Goal: Navigation & Orientation: Find specific page/section

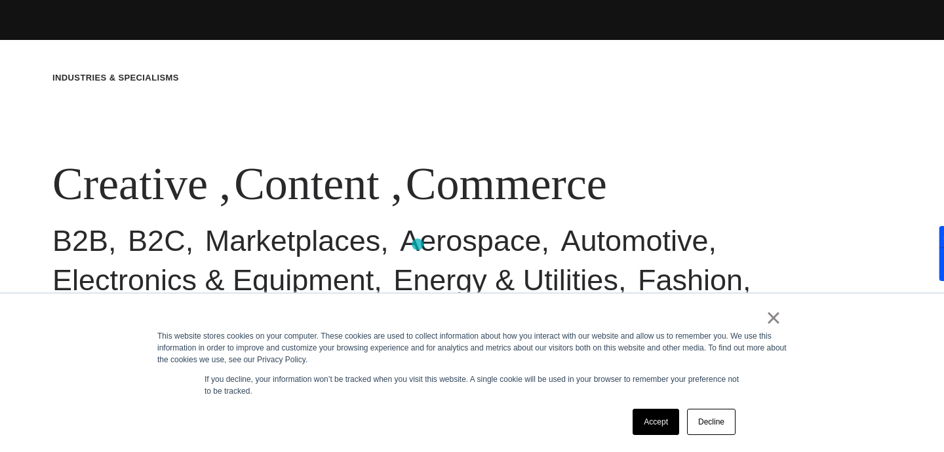
scroll to position [420, 0]
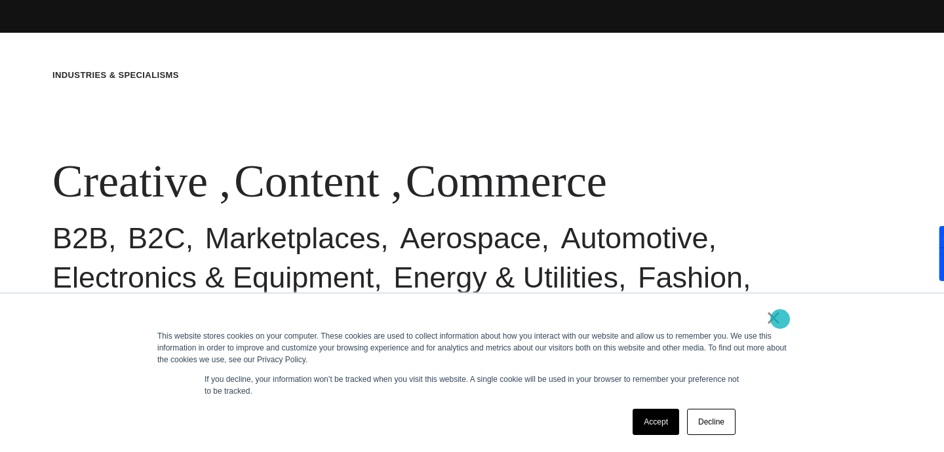
click at [780, 319] on link "×" at bounding box center [774, 318] width 16 height 12
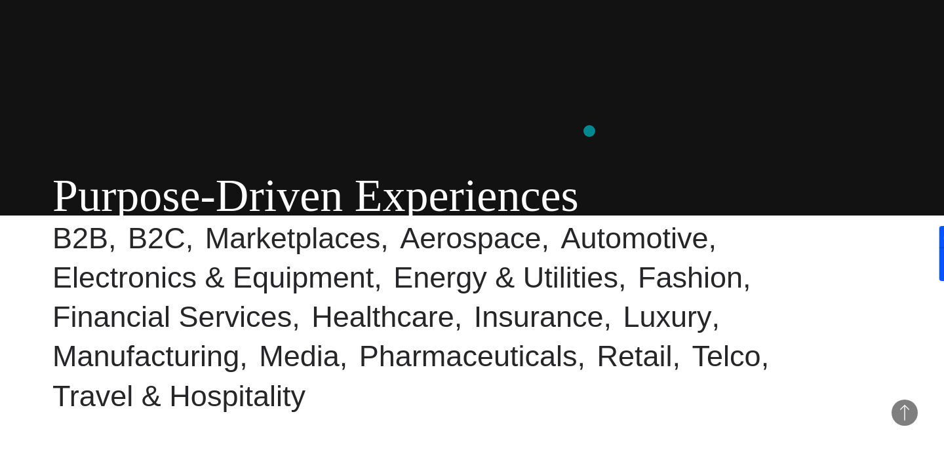
scroll to position [0, 0]
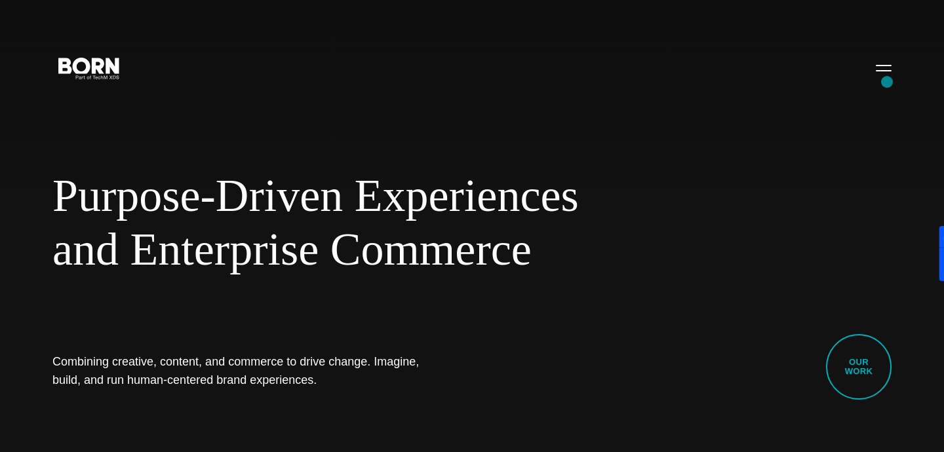
click at [887, 82] on div "Purpose-Driven Experiences and Enterprise Commerce Combining creative, content,…" at bounding box center [472, 226] width 944 height 452
click at [885, 72] on button "Primary Menu" at bounding box center [883, 68] width 31 height 28
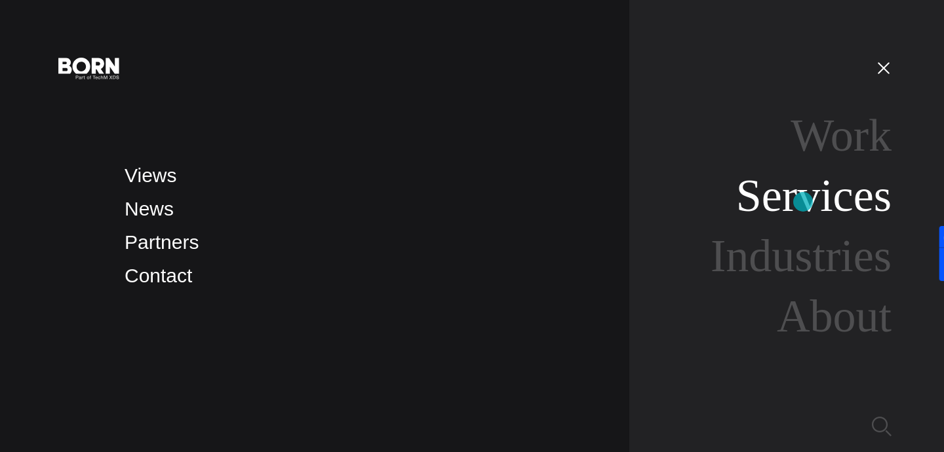
click at [803, 202] on link "Services" at bounding box center [813, 195] width 155 height 50
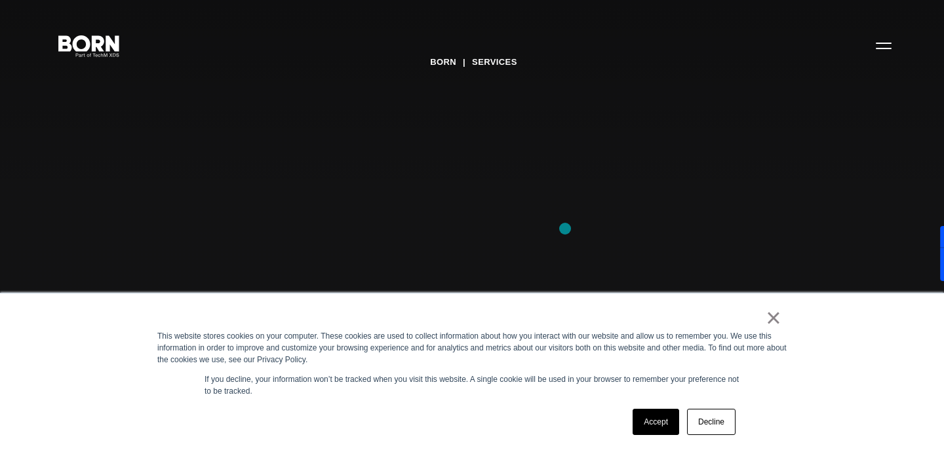
scroll to position [247, 0]
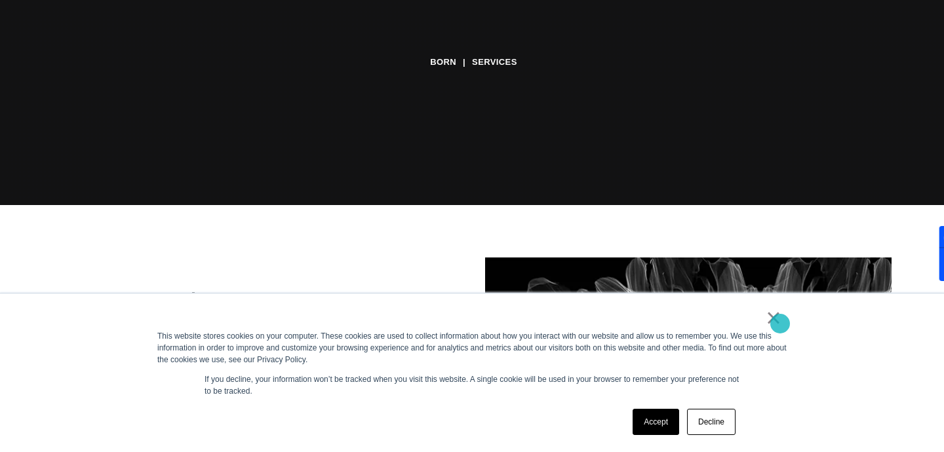
click at [770, 320] on link "×" at bounding box center [774, 318] width 16 height 12
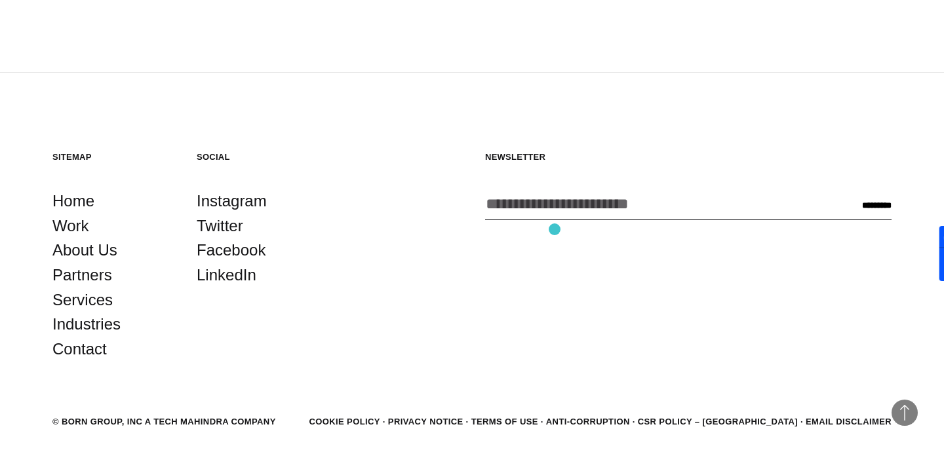
scroll to position [2753, 0]
